Goal: Task Accomplishment & Management: Complete application form

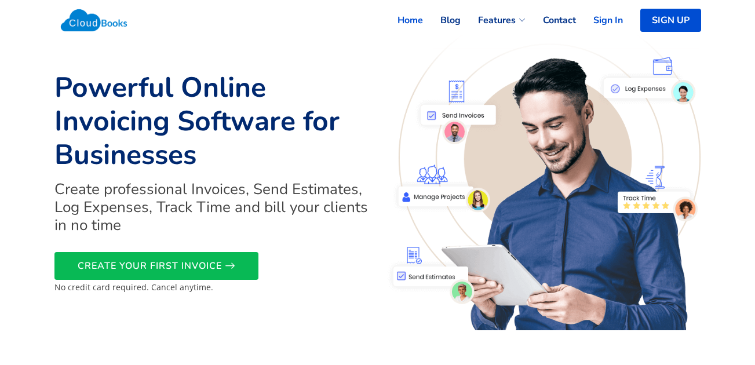
click at [601, 25] on link "Sign In" at bounding box center [599, 20] width 47 height 25
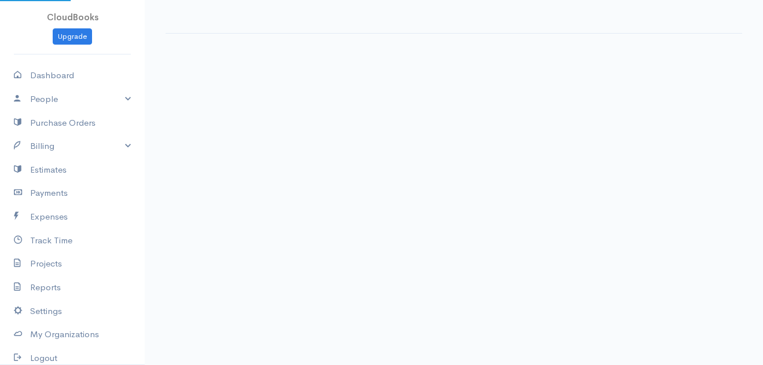
select select "365"
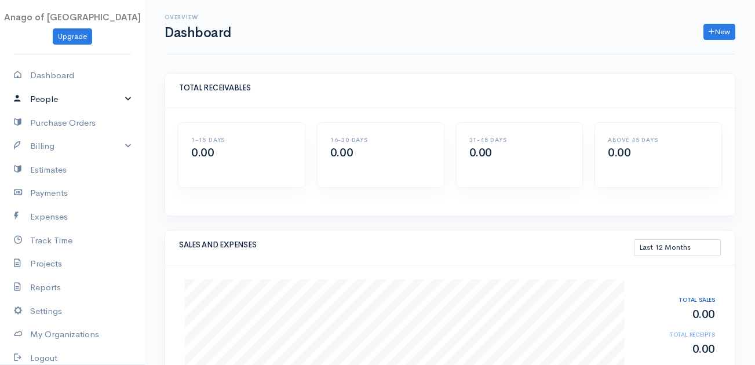
click at [94, 105] on link "People" at bounding box center [72, 99] width 145 height 24
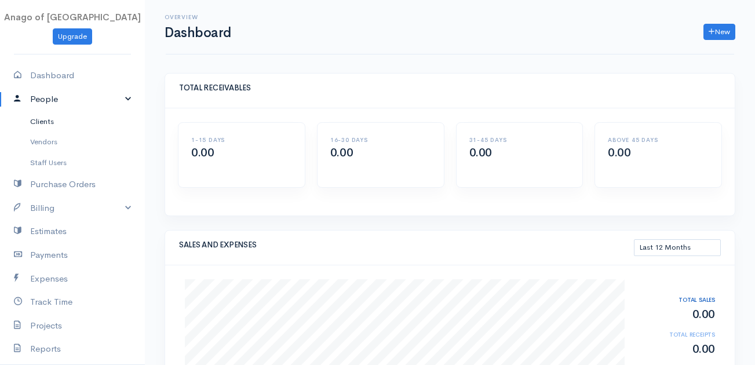
click at [59, 120] on link "Clients" at bounding box center [72, 121] width 145 height 21
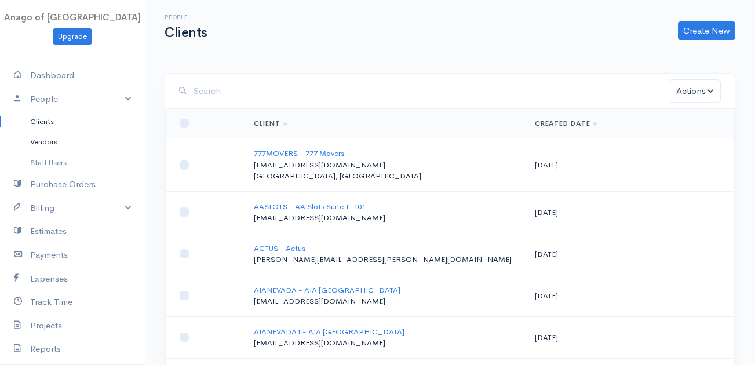
click at [47, 139] on link "Vendors" at bounding box center [72, 141] width 145 height 21
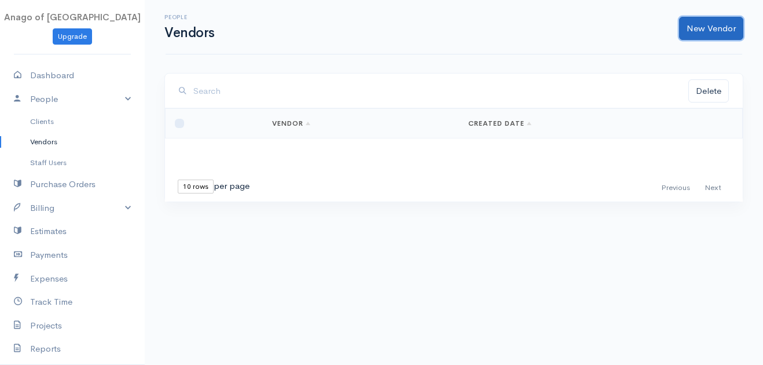
click at [713, 31] on link "New Vendor" at bounding box center [711, 29] width 64 height 24
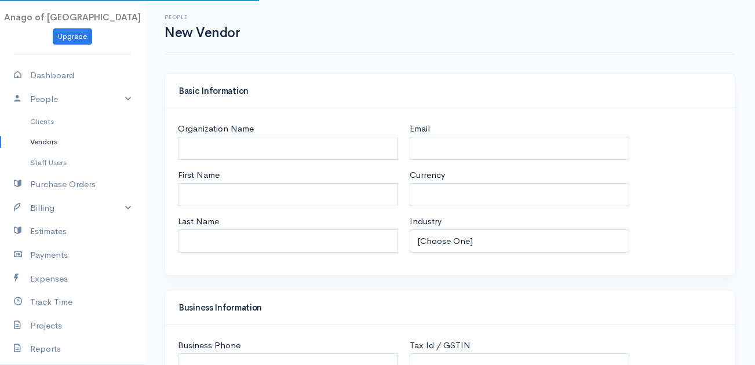
select select "USD"
select select "[GEOGRAPHIC_DATA]"
drag, startPoint x: 559, startPoint y: 232, endPoint x: 559, endPoint y: 244, distance: 12.2
click at [559, 244] on select "[Choose One] Accommodation & Hospitality Accounting Administrative Services Adv…" at bounding box center [519, 241] width 220 height 24
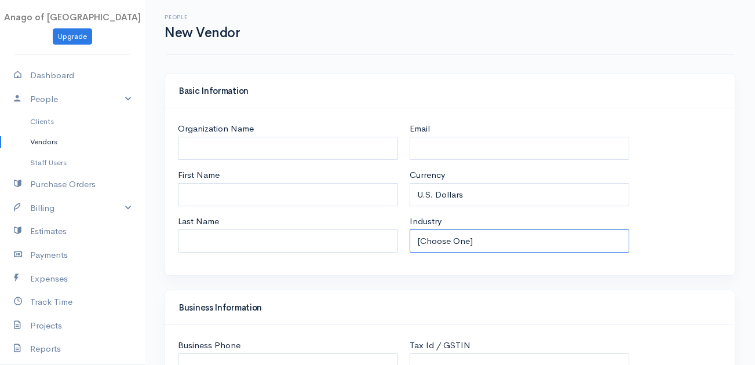
click at [559, 244] on select "[Choose One] Accommodation & Hospitality Accounting Administrative Services Adv…" at bounding box center [519, 241] width 220 height 24
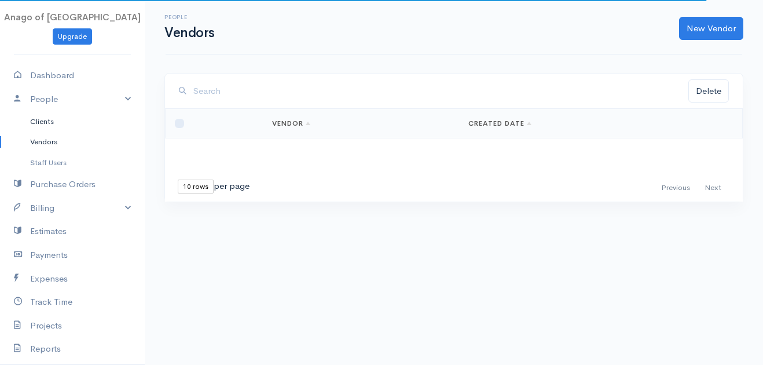
click at [53, 120] on link "Clients" at bounding box center [72, 121] width 145 height 21
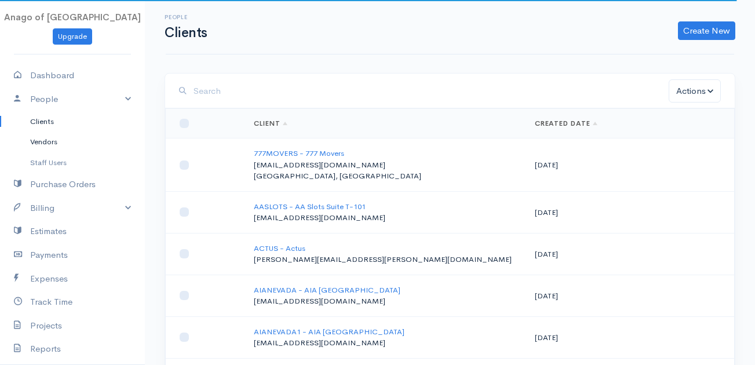
click at [64, 134] on link "Vendors" at bounding box center [72, 141] width 145 height 21
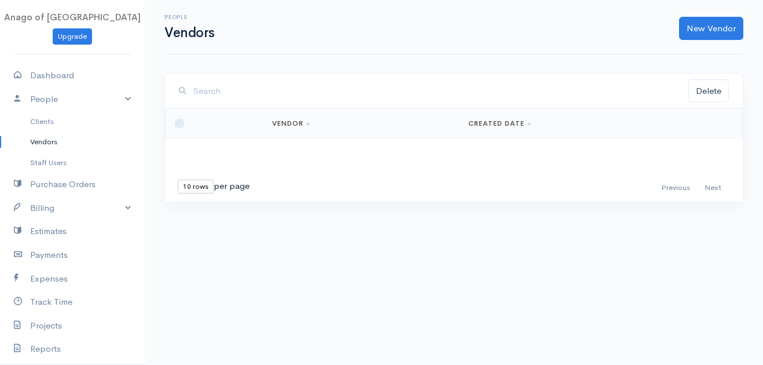
click at [700, 13] on div "People Vendors New Vendor" at bounding box center [454, 27] width 577 height 54
click at [704, 20] on link "New Vendor" at bounding box center [711, 29] width 64 height 24
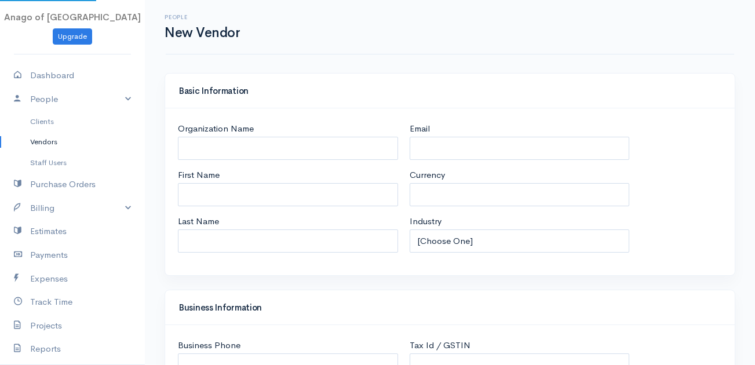
select select "USD"
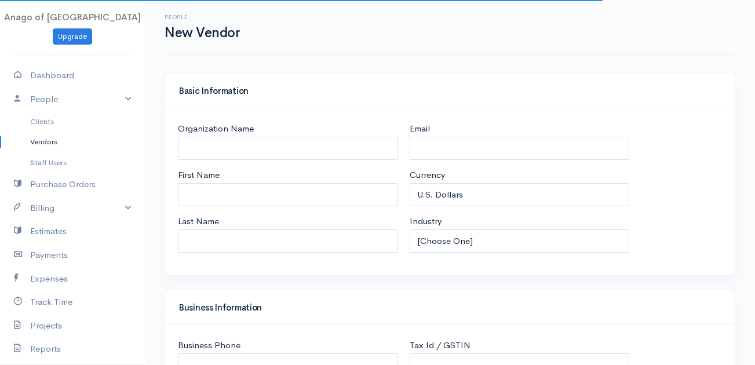
select select "[GEOGRAPHIC_DATA]"
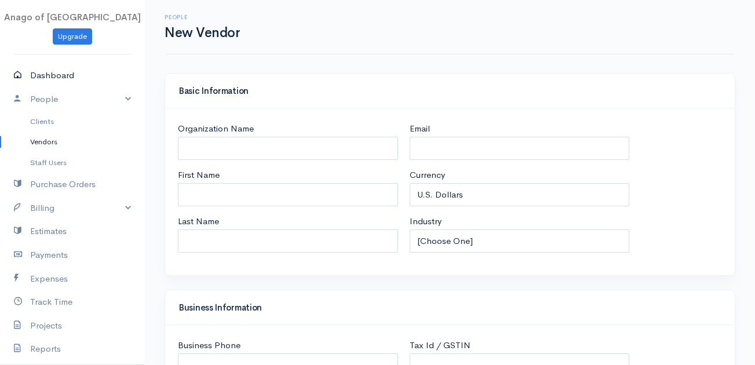
click at [72, 80] on link "Dashboard" at bounding box center [72, 76] width 145 height 24
select select "365"
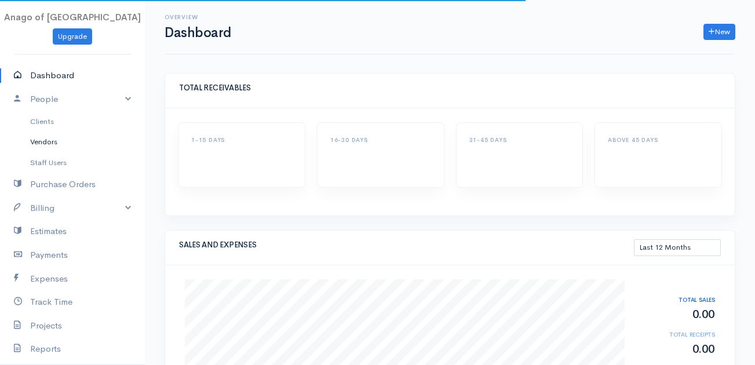
click at [94, 136] on link "Vendors" at bounding box center [72, 141] width 145 height 21
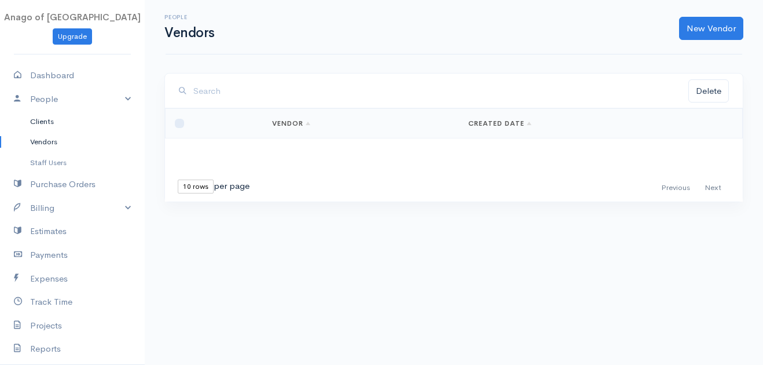
click at [56, 126] on link "Clients" at bounding box center [72, 121] width 145 height 21
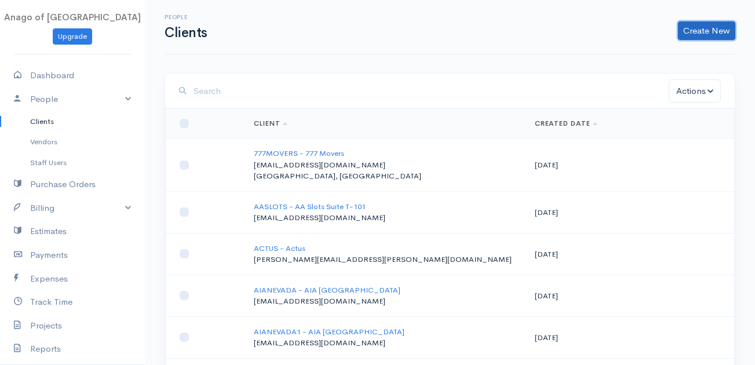
click at [717, 32] on link "Create New" at bounding box center [705, 30] width 57 height 19
click at [41, 140] on link "Vendors" at bounding box center [72, 141] width 145 height 21
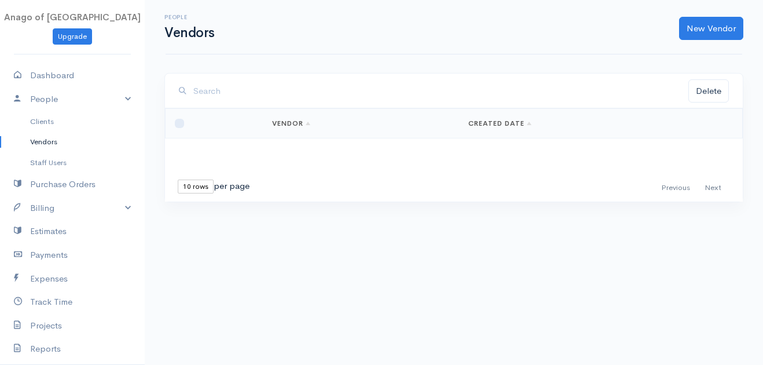
click at [519, 158] on div "Loading ... First Previous Next Last 10 rows 25 rows 50 rows per page Vendor Cr…" at bounding box center [454, 154] width 578 height 93
click at [424, 123] on th "Vendor" at bounding box center [361, 124] width 196 height 30
click at [703, 26] on link "New Vendor" at bounding box center [711, 29] width 64 height 24
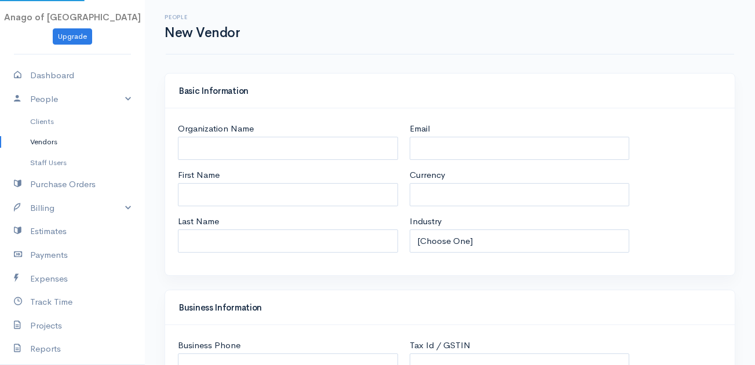
select select "USD"
select select "[GEOGRAPHIC_DATA]"
click at [323, 149] on input "Organization Name" at bounding box center [288, 149] width 220 height 24
paste input "OK CLEANING LLC"
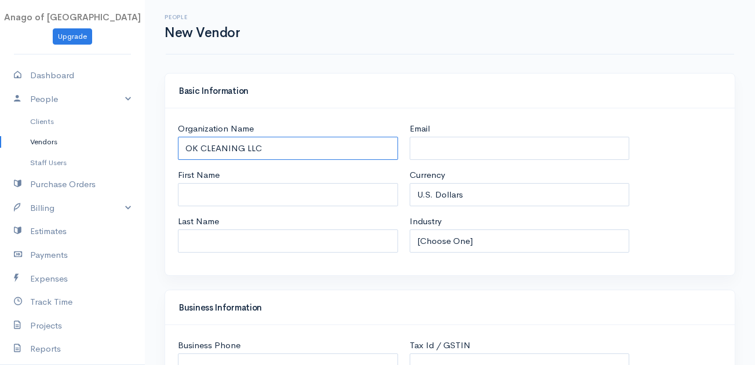
type input "OK CLEANING LLC"
click at [454, 156] on input "Email" at bounding box center [519, 149] width 220 height 24
paste input "[EMAIL_ADDRESS][DOMAIN_NAME]"
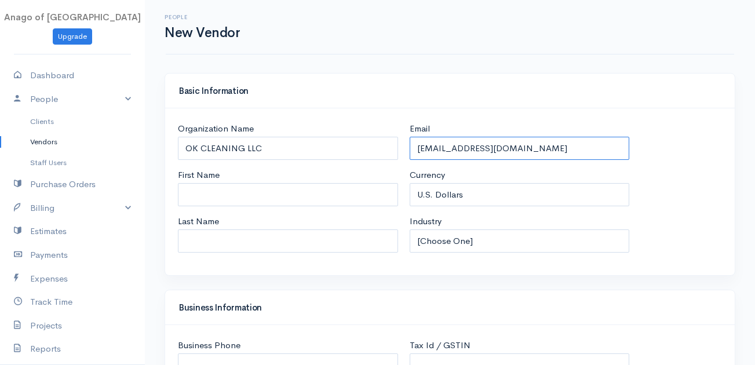
type input "[EMAIL_ADDRESS][DOMAIN_NAME]"
click at [186, 148] on input "OK CLEANING LLC" at bounding box center [288, 149] width 220 height 24
paste input "AVILEOSCAR"
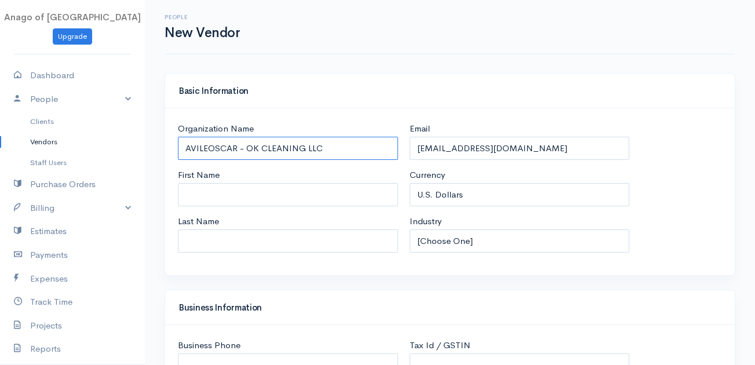
type input "AVILEOSCAR - OK CLEANING LLC"
drag, startPoint x: 253, startPoint y: 175, endPoint x: 251, endPoint y: 196, distance: 21.0
click at [251, 196] on div "First Name" at bounding box center [288, 188] width 220 height 38
click at [251, 196] on input "First Name" at bounding box center [288, 195] width 220 height 24
paste input "[PERSON_NAME]"
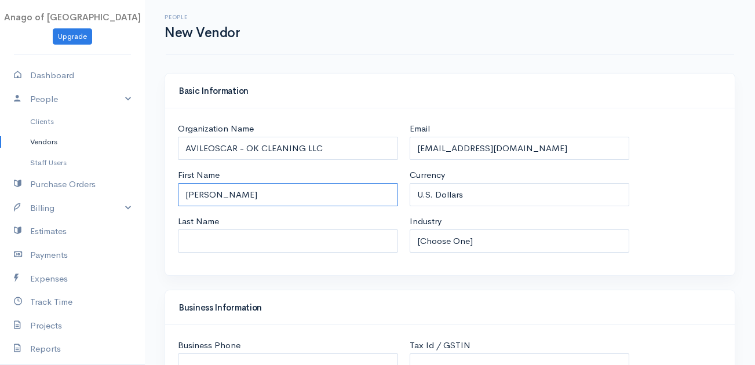
click at [208, 196] on input "[PERSON_NAME]" at bounding box center [288, 195] width 220 height 24
click at [217, 199] on input "[PERSON_NAME]" at bounding box center [288, 195] width 220 height 24
type input "Oscar"
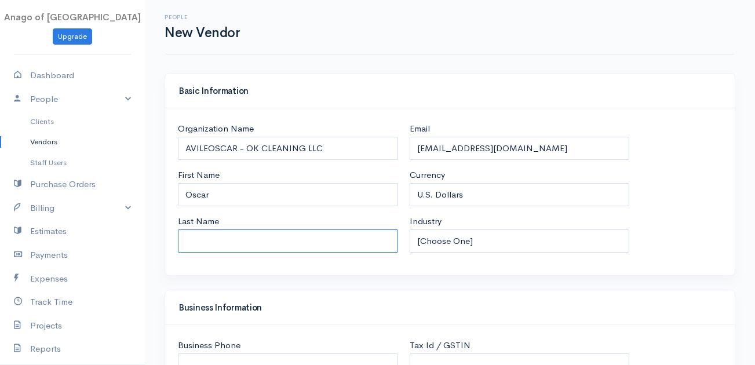
click at [196, 236] on input "Last Name" at bounding box center [288, 241] width 220 height 24
paste input "[PERSON_NAME]"
type input "[PERSON_NAME]"
click at [350, 146] on input "AVILEOSCAR - OK CLEANING LLC" at bounding box center [288, 149] width 220 height 24
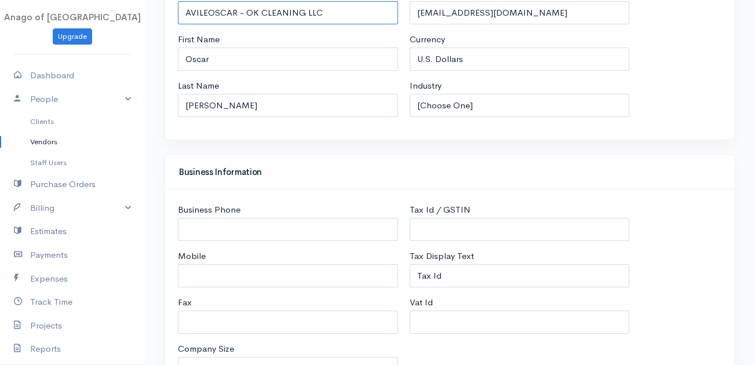
scroll to position [137, 0]
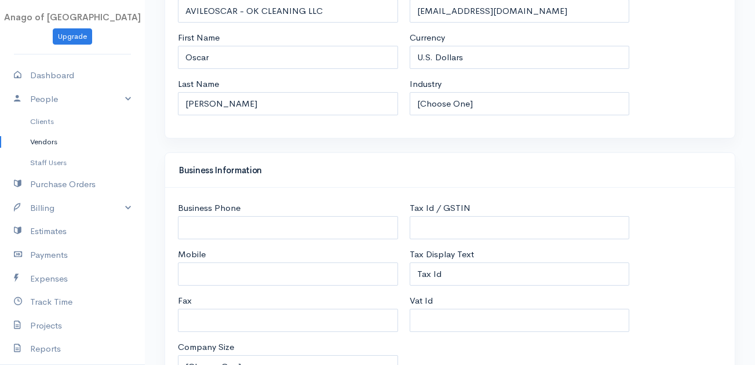
click at [279, 25] on div "Organization Name AVILEOSCAR - OK CLEANING LLC First Name [PERSON_NAME] Last Na…" at bounding box center [288, 54] width 232 height 139
click at [291, 12] on input "AVILEOSCAR - OK CLEANING LLC" at bounding box center [288, 11] width 220 height 24
click at [334, 6] on input "AVILEOSCAR - OK CLEANING LLC" at bounding box center [288, 11] width 220 height 24
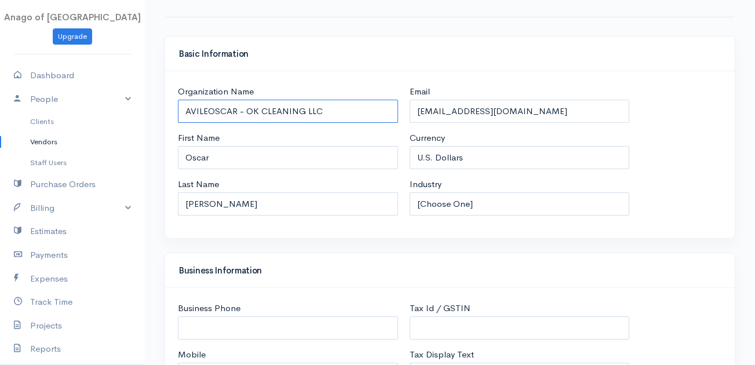
scroll to position [36, 0]
drag, startPoint x: 334, startPoint y: 6, endPoint x: 250, endPoint y: 112, distance: 135.2
click at [250, 112] on input "AVILEOSCAR - OK CLEANING LLC" at bounding box center [288, 112] width 220 height 24
type input "AVILEOSCAR -"
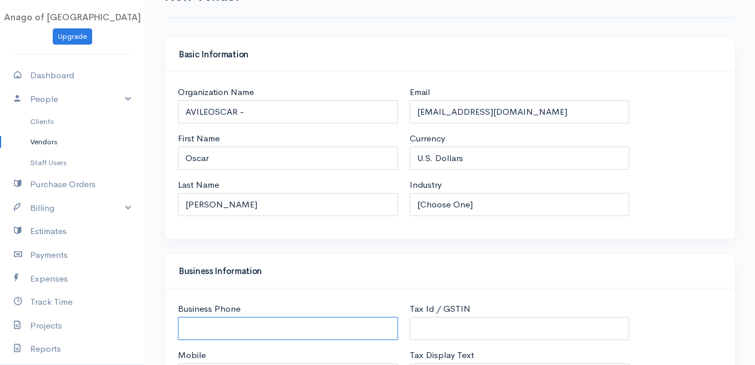
click at [202, 332] on input "Business Phone" at bounding box center [288, 329] width 220 height 24
paste input "OK CLEANING LLC"
type input "OK CLEANING LLC"
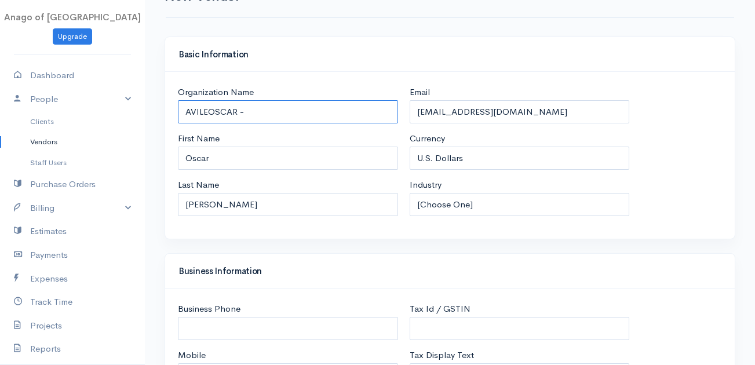
click at [315, 110] on input "AVILEOSCAR -" at bounding box center [288, 112] width 220 height 24
paste input "OK CLEANING LLC"
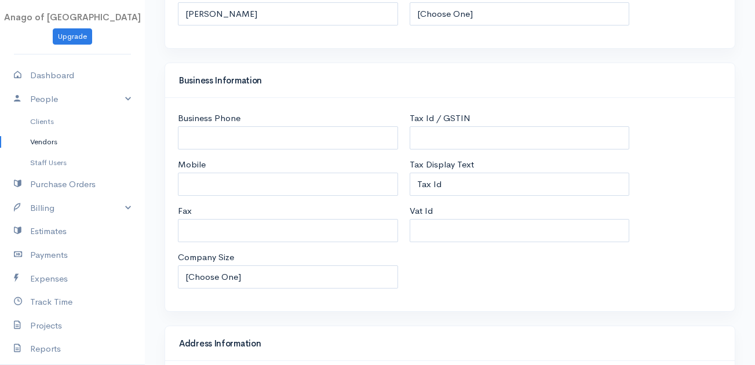
scroll to position [222, 0]
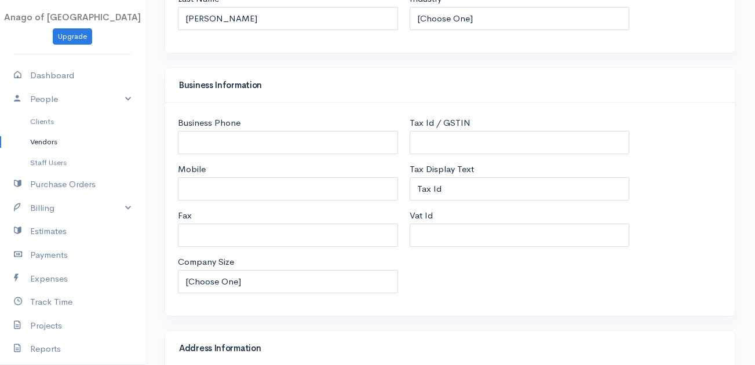
type input "AVILEOSCAR - OK CLEANING LLC"
click at [261, 191] on input "Mobile" at bounding box center [288, 189] width 220 height 24
paste input "702.756.8279"
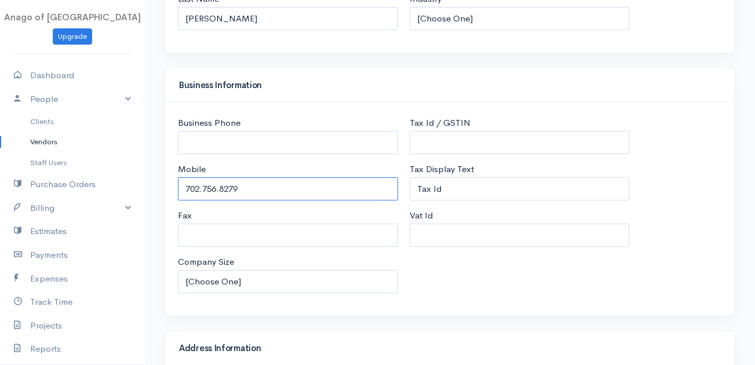
type input "702.756.8279"
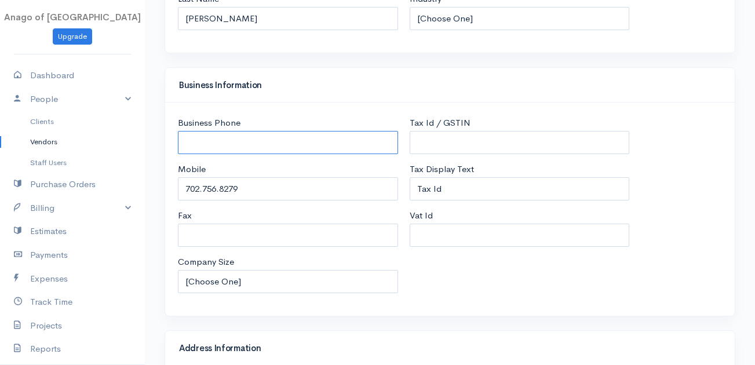
click at [233, 152] on input "Business Phone" at bounding box center [288, 143] width 220 height 24
paste input "702.756.8279"
type input "702.756.8279"
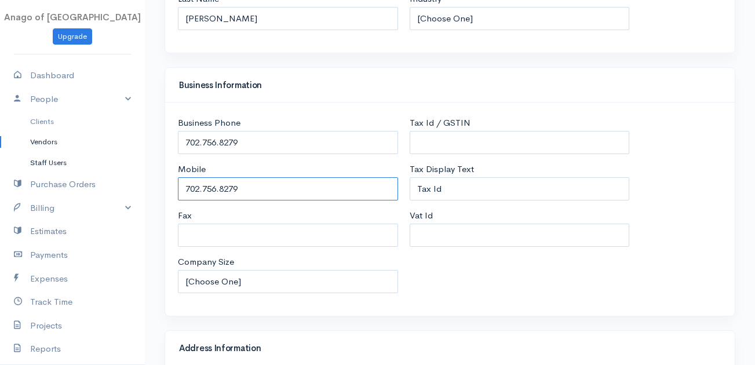
drag, startPoint x: 259, startPoint y: 186, endPoint x: 67, endPoint y: 165, distance: 192.8
click at [67, 165] on body "Anago of [GEOGRAPHIC_DATA] Upgrade Dashboard People Clients Vendors Staff Users…" at bounding box center [377, 249] width 755 height 943
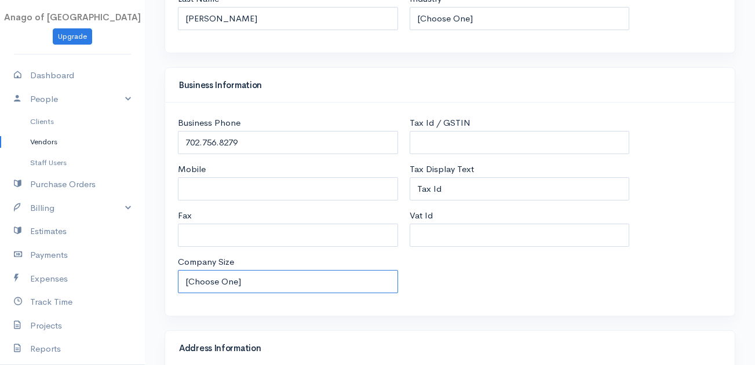
click at [225, 279] on select "[Choose One] 1-10 employees 11-100 employees 101-500 employees Over 500 employe…" at bounding box center [288, 282] width 220 height 24
select select "1-10"
click at [178, 270] on select "[Choose One] 1-10 employees 11-100 employees 101-500 employees Over 500 employe…" at bounding box center [288, 282] width 220 height 24
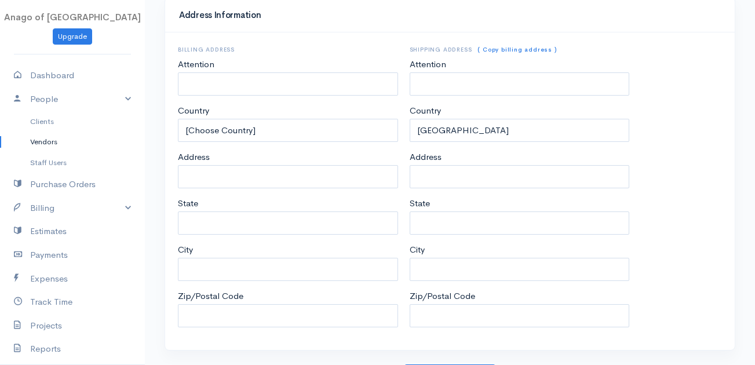
scroll to position [578, 0]
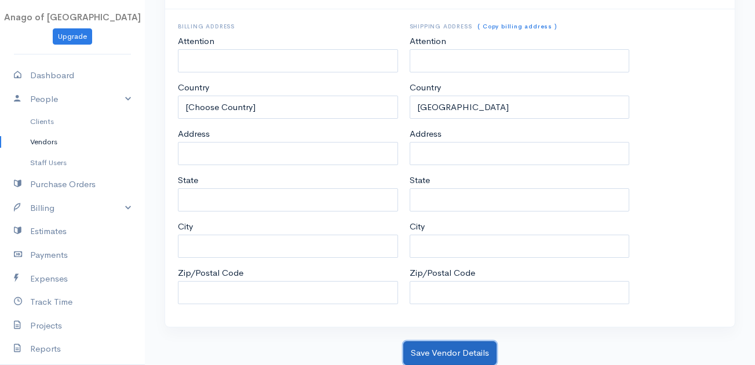
click at [479, 358] on button "Save Vendor Details" at bounding box center [449, 353] width 93 height 24
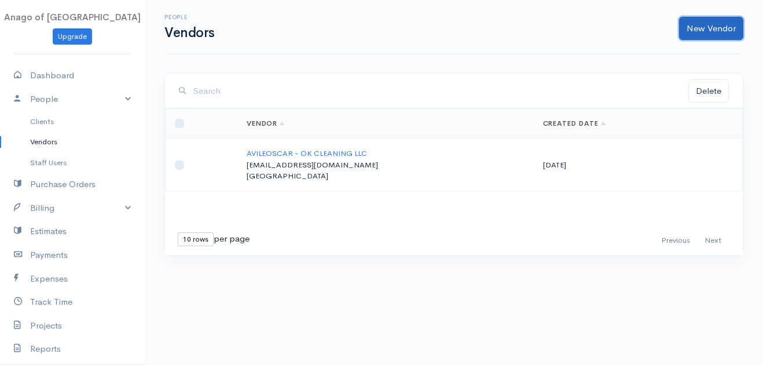
click at [727, 28] on link "New Vendor" at bounding box center [711, 29] width 64 height 24
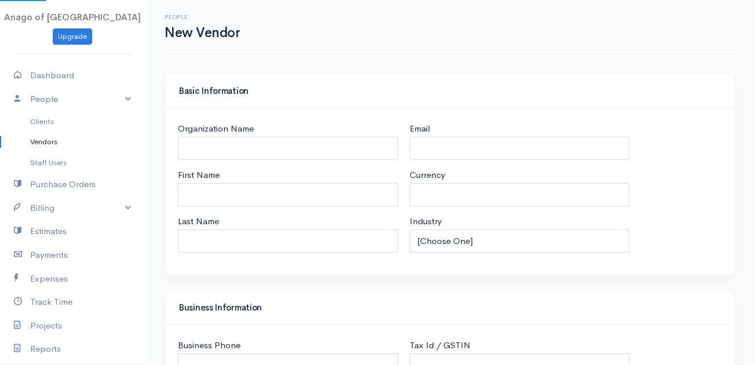
select select "USD"
select select "[GEOGRAPHIC_DATA]"
click at [54, 111] on link "Clients" at bounding box center [72, 121] width 145 height 21
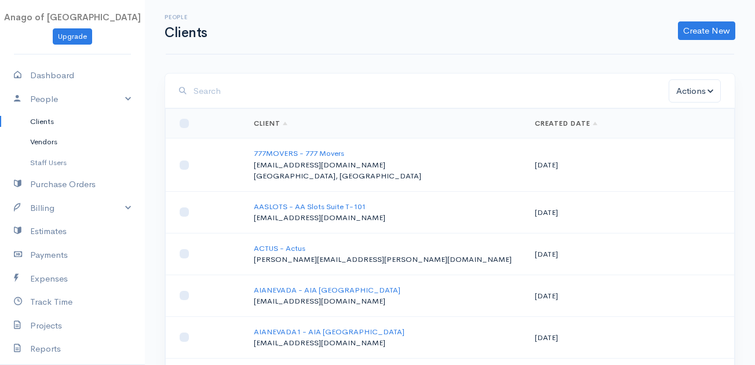
click at [28, 150] on link "Vendors" at bounding box center [72, 141] width 145 height 21
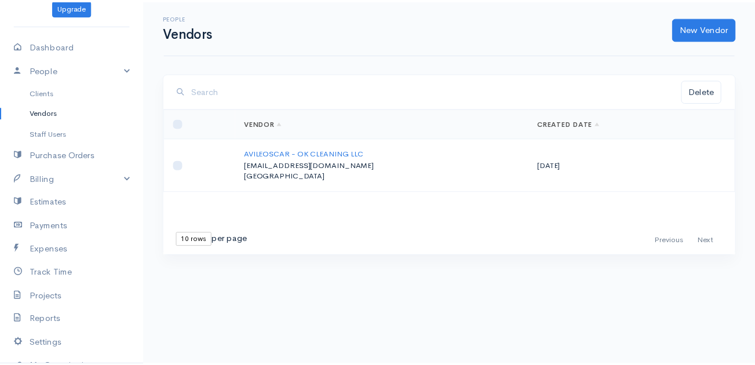
scroll to position [32, 0]
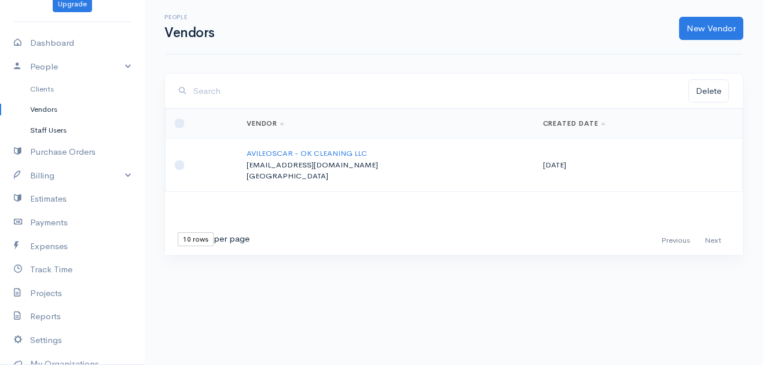
click at [44, 126] on link "Staff Users" at bounding box center [72, 130] width 145 height 21
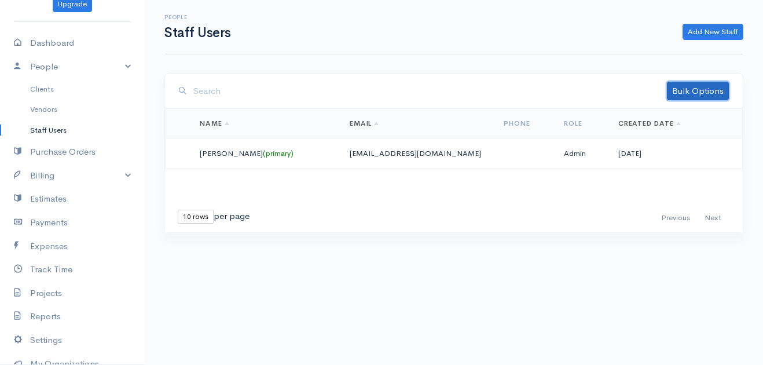
click at [714, 93] on link "Bulk Options" at bounding box center [698, 91] width 62 height 19
click at [50, 120] on link "Staff Users" at bounding box center [72, 130] width 145 height 21
click at [48, 112] on link "Vendors" at bounding box center [72, 109] width 145 height 21
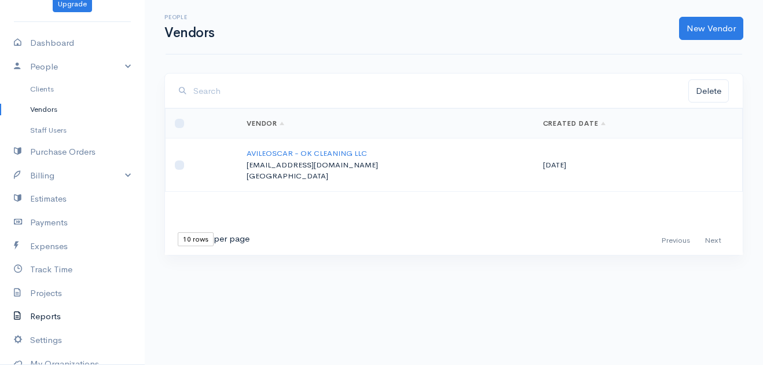
click at [65, 319] on link "Reports" at bounding box center [72, 317] width 145 height 24
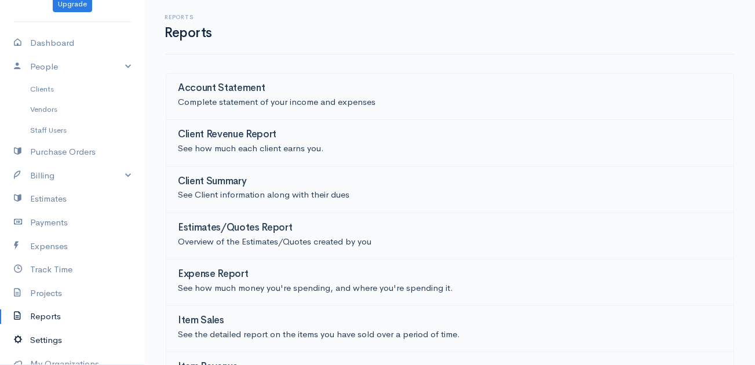
click at [56, 336] on link "Settings" at bounding box center [72, 340] width 145 height 24
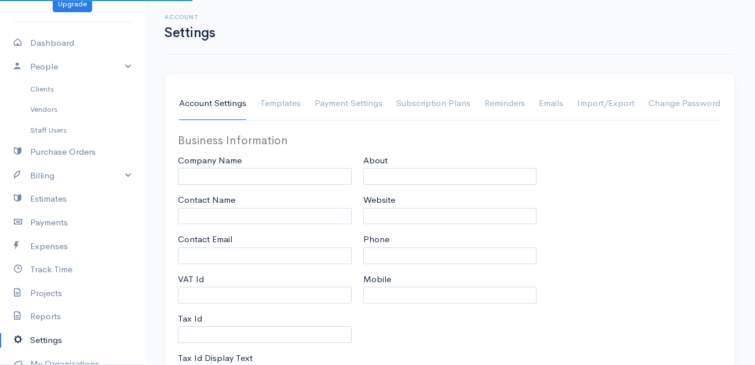
type input "AnagoLV-ADMIN"
type input "Anago of [GEOGRAPHIC_DATA]"
type input "AnagoLV-ADMIN"
type input "[EMAIL_ADDRESS][DOMAIN_NAME]"
type input "Tax Id"
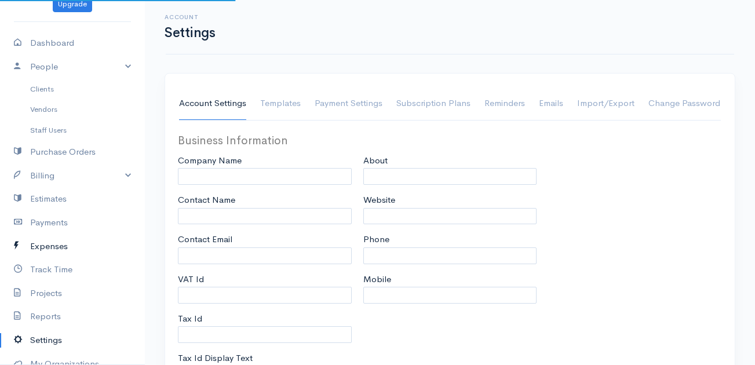
select select
type input "[STREET_ADDRESS]"
type input "[GEOGRAPHIC_DATA]"
type input "[US_STATE]"
type input "89119"
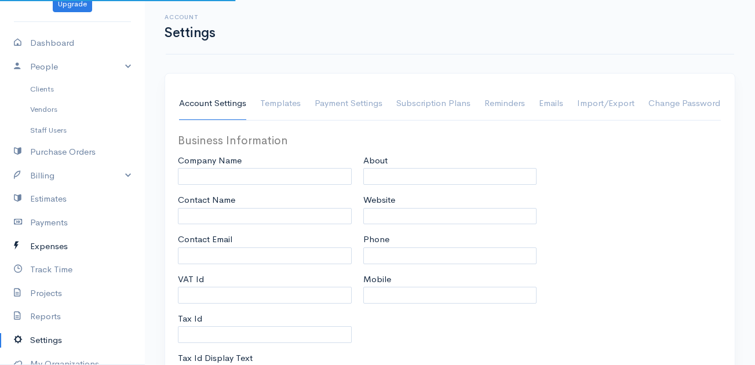
select select
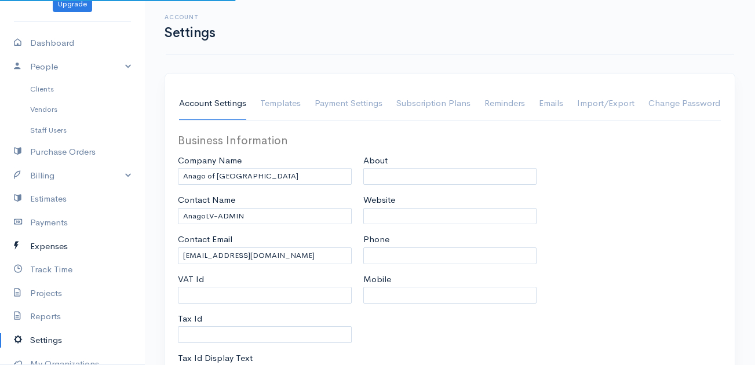
type input "INVOICE"
type input "1"
select select "3"
select select "[GEOGRAPHIC_DATA]"
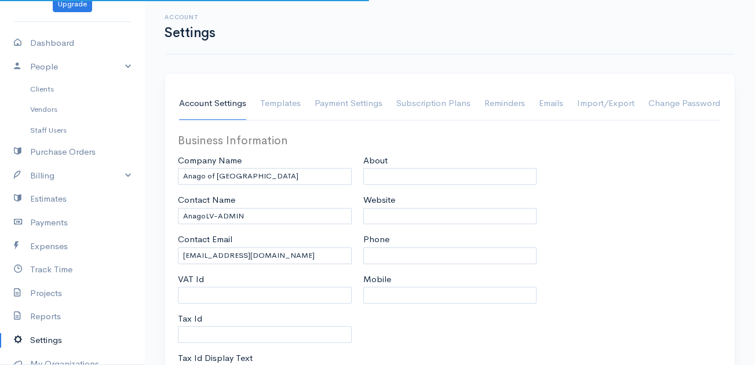
select select "USD"
click at [610, 106] on link "Import/Export" at bounding box center [605, 103] width 57 height 32
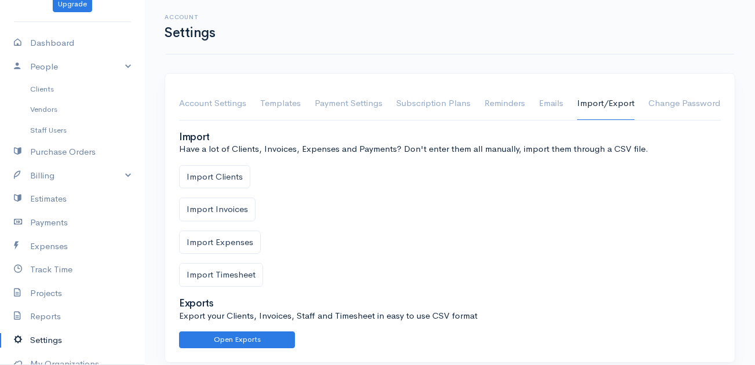
scroll to position [12, 0]
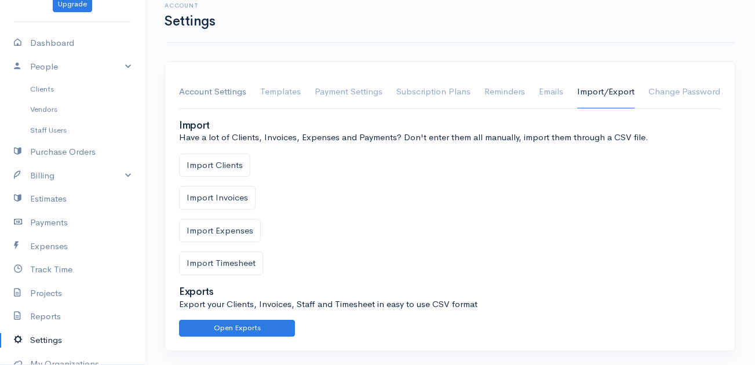
click at [235, 98] on link "Account Settings" at bounding box center [212, 92] width 67 height 32
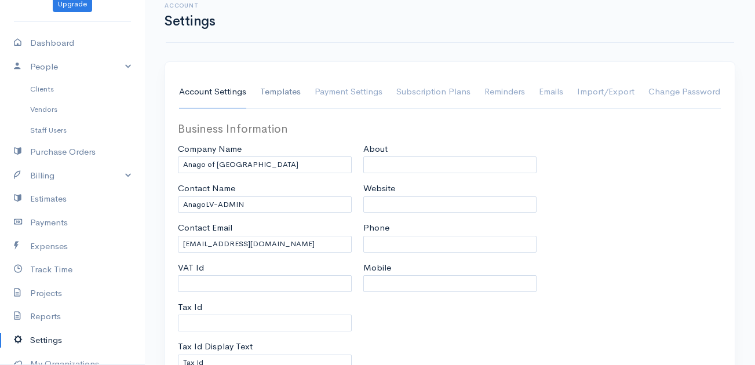
click at [281, 91] on link "Templates" at bounding box center [280, 92] width 41 height 32
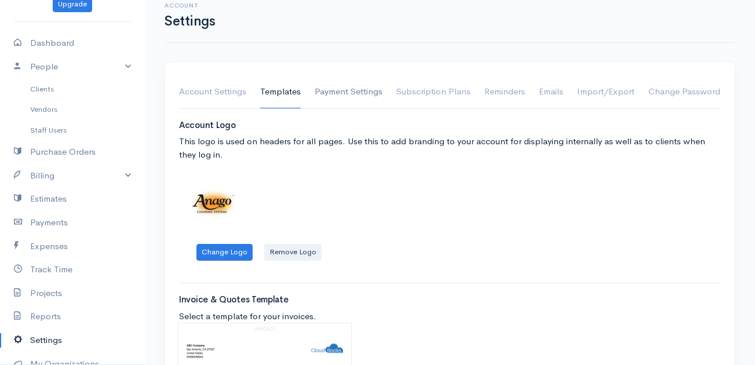
click at [353, 80] on link "Payment Settings" at bounding box center [348, 92] width 68 height 32
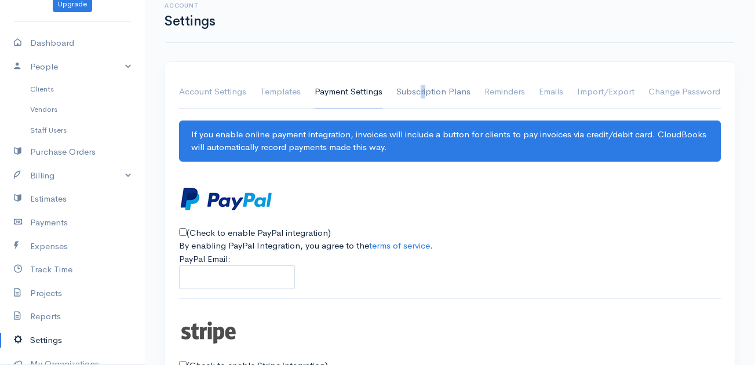
drag, startPoint x: 420, startPoint y: 74, endPoint x: 427, endPoint y: 92, distance: 19.8
click at [427, 92] on div "Account Settings Templates Payment Settings Subscription Plans Reminders Emails…" at bounding box center [449, 327] width 569 height 531
click at [427, 92] on link "Subscription Plans" at bounding box center [433, 92] width 74 height 32
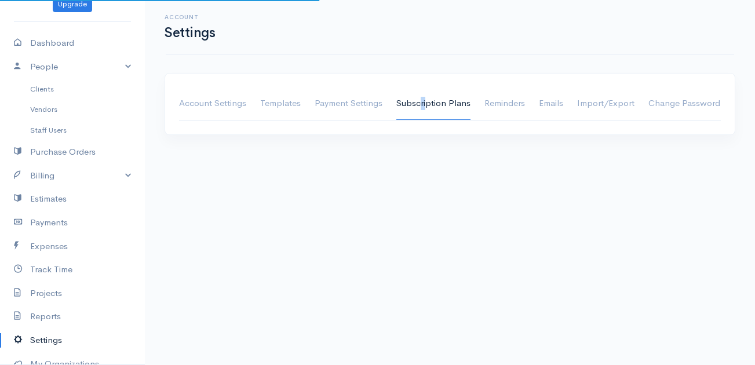
scroll to position [0, 0]
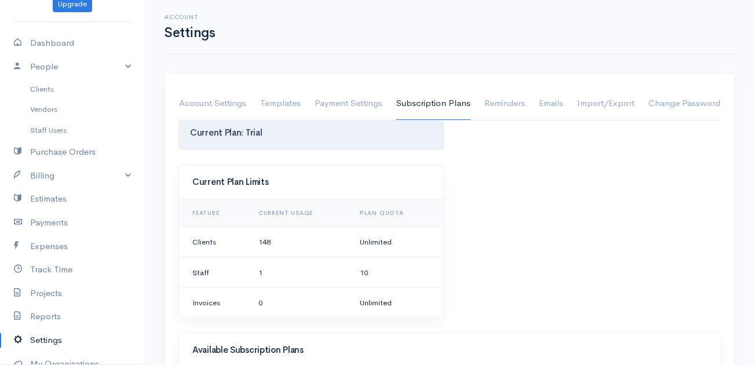
click at [263, 313] on td "0" at bounding box center [299, 303] width 101 height 30
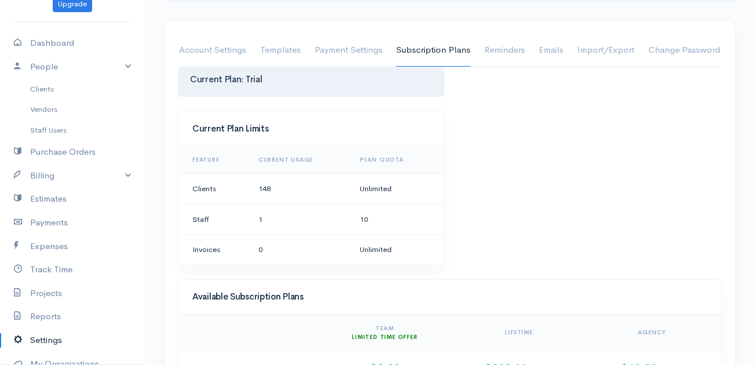
scroll to position [47, 0]
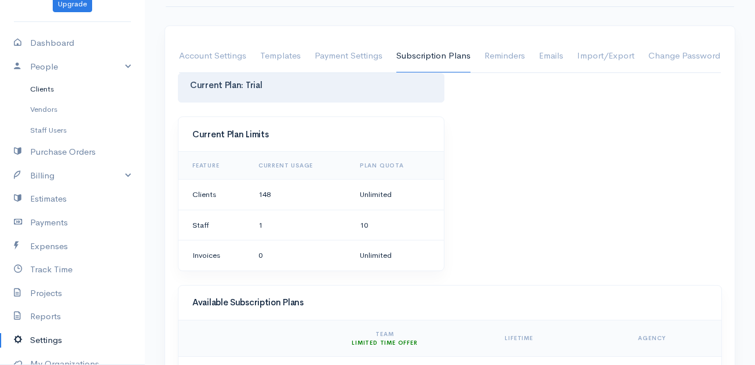
click at [53, 90] on link "Clients" at bounding box center [72, 89] width 145 height 21
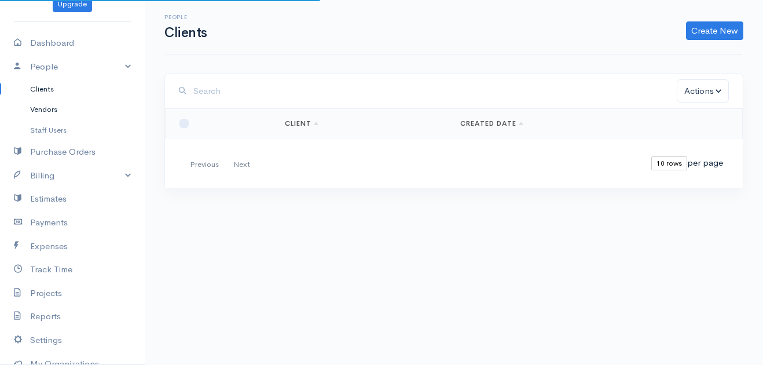
click at [51, 115] on link "Vendors" at bounding box center [72, 109] width 145 height 21
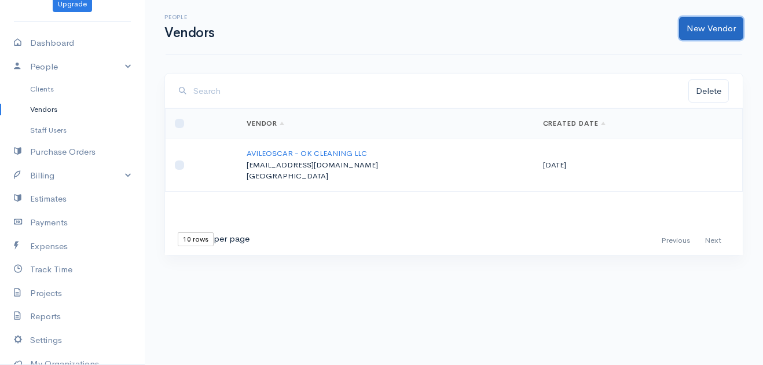
click at [696, 28] on link "New Vendor" at bounding box center [711, 29] width 64 height 24
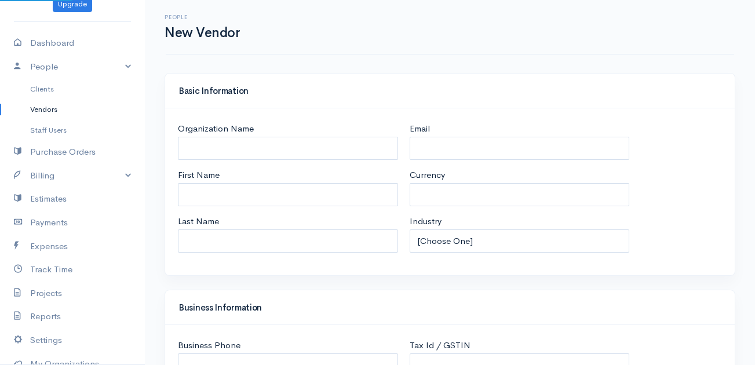
select select "USD"
select select "[GEOGRAPHIC_DATA]"
click at [277, 155] on input "Organization Name" at bounding box center [288, 149] width 220 height 24
paste input "BURRIONYOL"
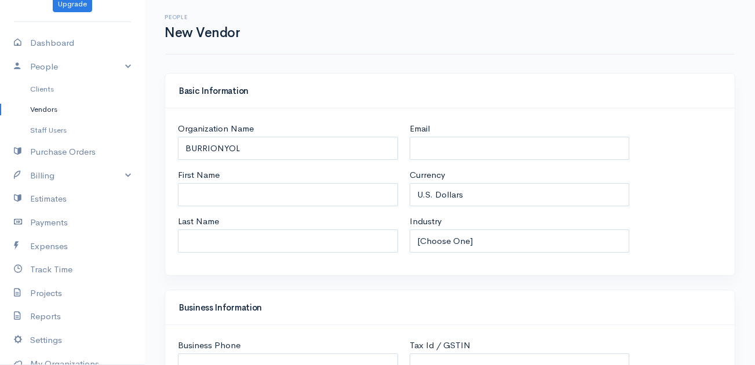
click at [306, 128] on div "Organization Name [PERSON_NAME]" at bounding box center [288, 141] width 220 height 38
click at [305, 135] on div "Organization Name [PERSON_NAME]" at bounding box center [288, 141] width 220 height 38
click at [301, 144] on input "BURRIONYOL" at bounding box center [288, 149] width 220 height 24
paste input "[PERSON_NAME] Cleaning Services, LLC"
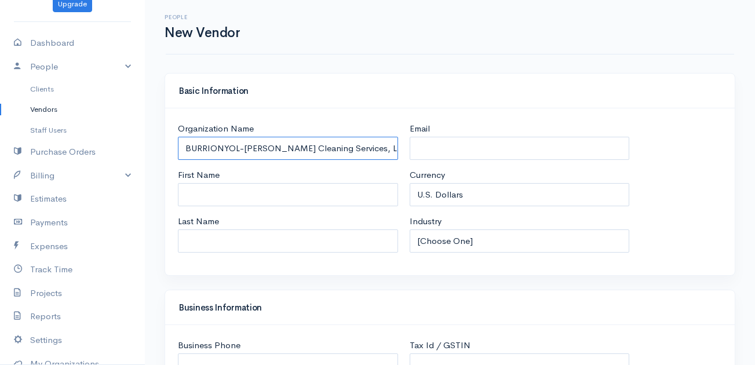
type input "BURRIONYOL-[PERSON_NAME] Cleaning Services, LLC"
click at [252, 190] on input "First Name" at bounding box center [288, 195] width 220 height 24
paste input "[PERSON_NAME] [PERSON_NAME]"
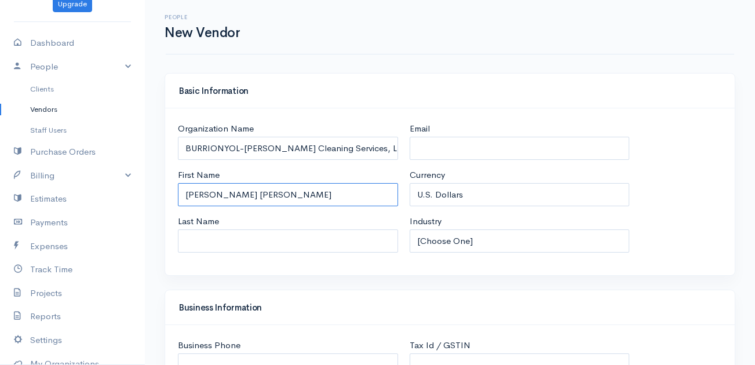
drag, startPoint x: 220, startPoint y: 192, endPoint x: 344, endPoint y: 189, distance: 124.0
click at [344, 189] on input "[PERSON_NAME] [PERSON_NAME]" at bounding box center [288, 195] width 220 height 24
type input "[PERSON_NAME]"
click at [197, 241] on input "Last Name" at bounding box center [288, 241] width 220 height 24
paste input "[PERSON_NAME]"
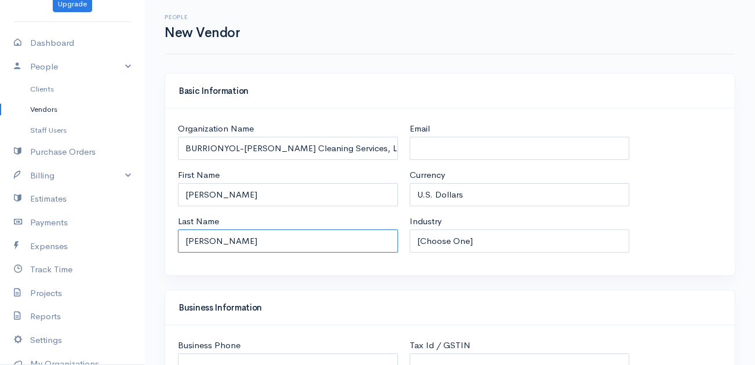
type input "[PERSON_NAME]"
click at [486, 142] on input "Email" at bounding box center [519, 149] width 220 height 24
paste input "[EMAIL_ADDRESS][DOMAIN_NAME]"
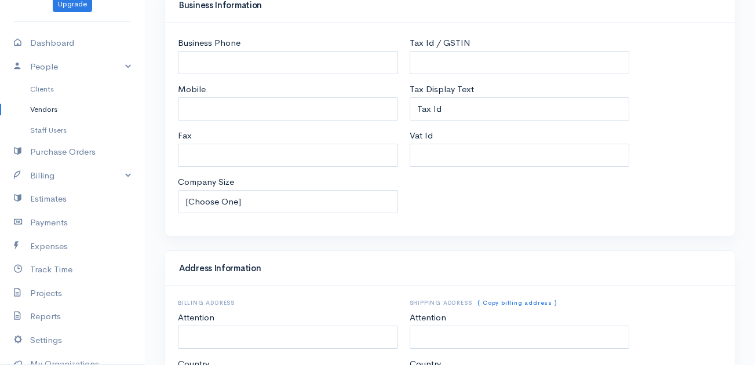
scroll to position [310, 0]
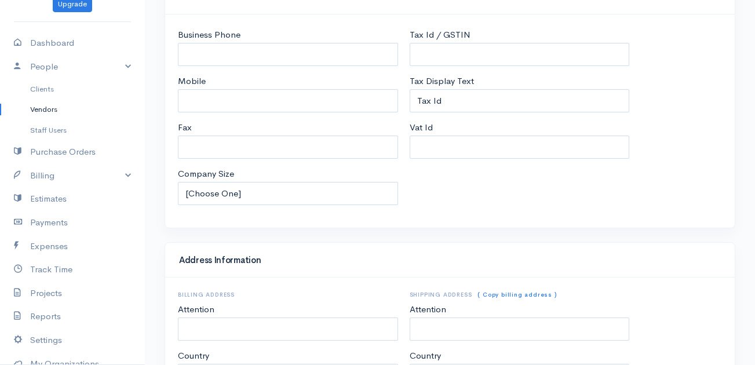
type input "[EMAIL_ADDRESS][DOMAIN_NAME]"
click at [248, 102] on input "Mobile" at bounding box center [288, 101] width 220 height 24
paste input "[PHONE_NUMBER]"
type input "[PHONE_NUMBER]"
click at [191, 61] on input "Business Phone" at bounding box center [288, 55] width 220 height 24
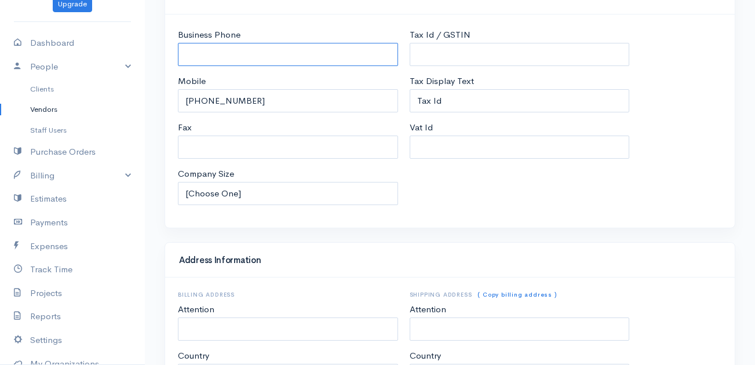
paste input "[PHONE_NUMBER]"
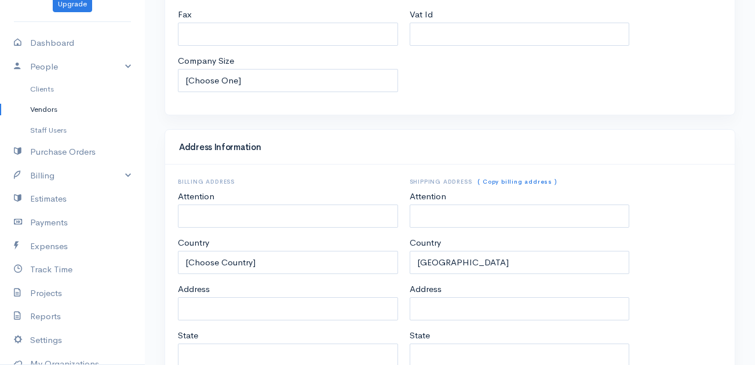
scroll to position [578, 0]
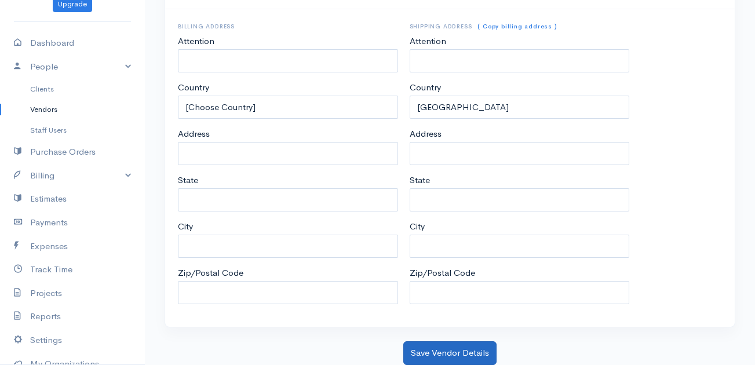
type input "[PHONE_NUMBER]"
click at [449, 348] on button "Save Vendor Details" at bounding box center [449, 353] width 93 height 24
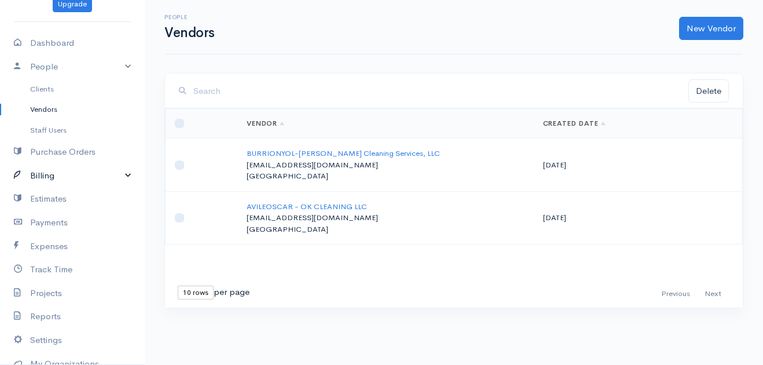
click at [75, 171] on link "Billing" at bounding box center [72, 176] width 145 height 24
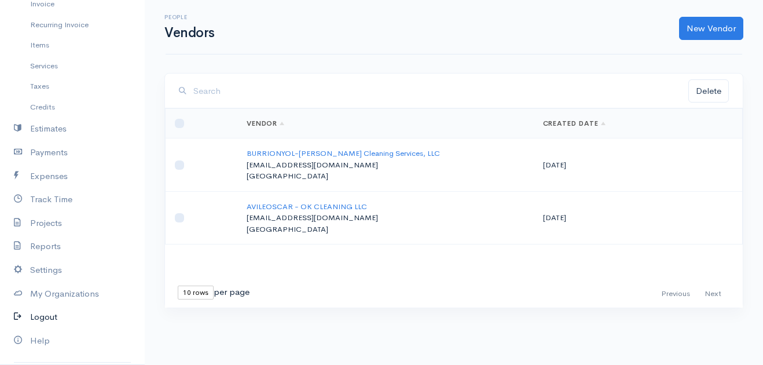
scroll to position [229, 0]
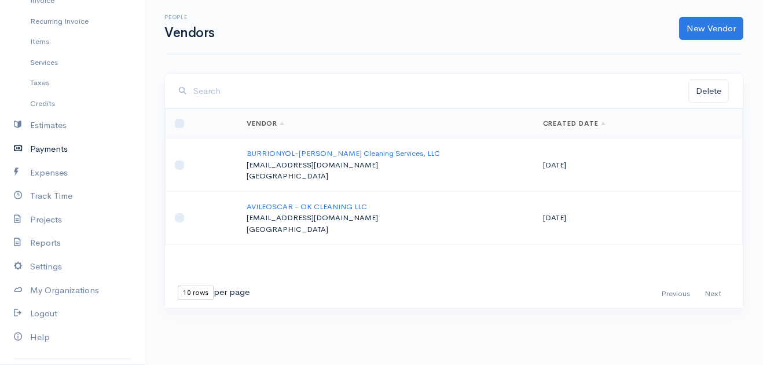
click at [76, 148] on link "Payments" at bounding box center [72, 149] width 145 height 24
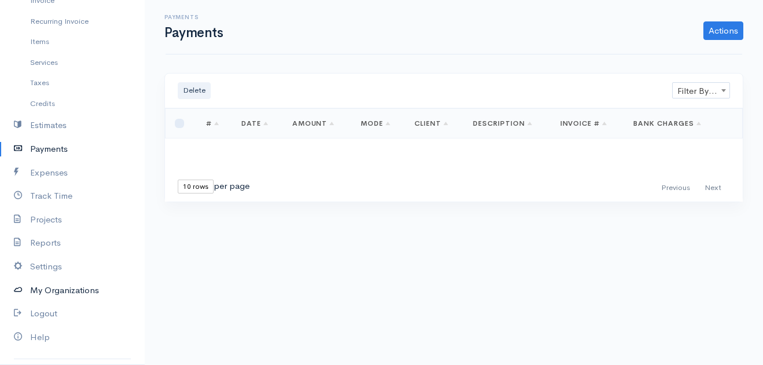
click at [86, 294] on link "My Organizations" at bounding box center [72, 291] width 145 height 24
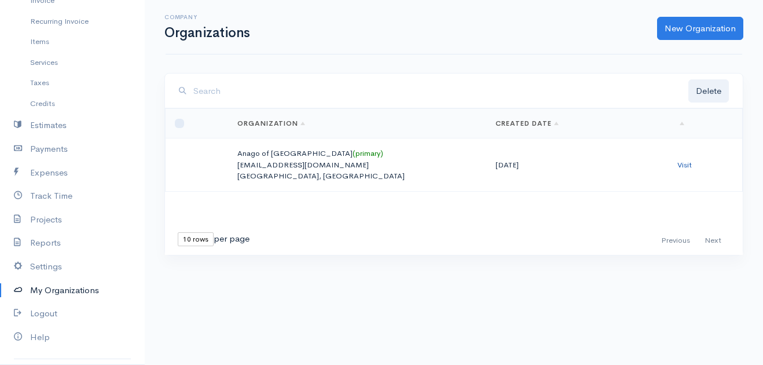
click at [687, 169] on link "Visit" at bounding box center [684, 165] width 14 height 10
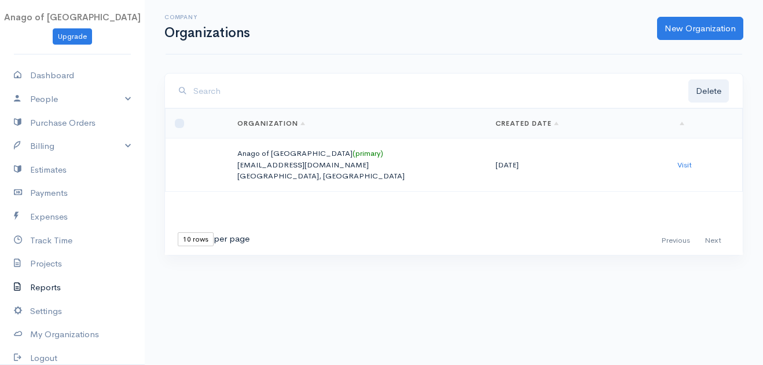
click at [64, 282] on link "Reports" at bounding box center [72, 288] width 145 height 24
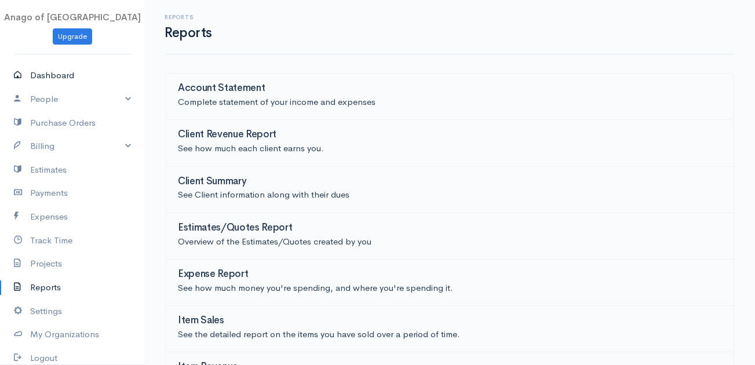
click at [39, 83] on link "Dashboard" at bounding box center [72, 76] width 145 height 24
select select "365"
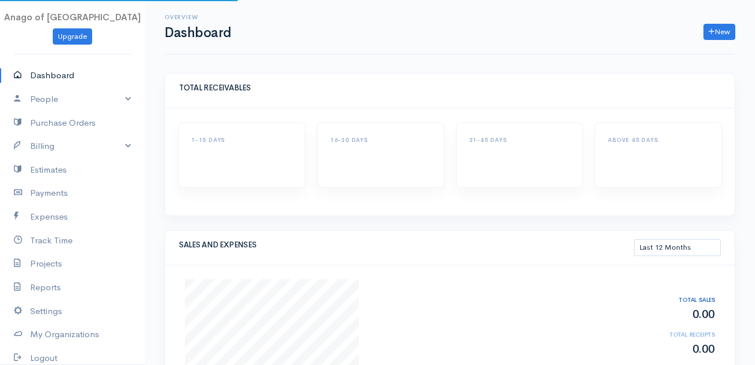
click at [33, 49] on nav "Anago of Las Vegas Upgrade Dashboard People Clients Vendors Staff Users Purchas…" at bounding box center [72, 182] width 145 height 365
